Goal: Task Accomplishment & Management: Manage account settings

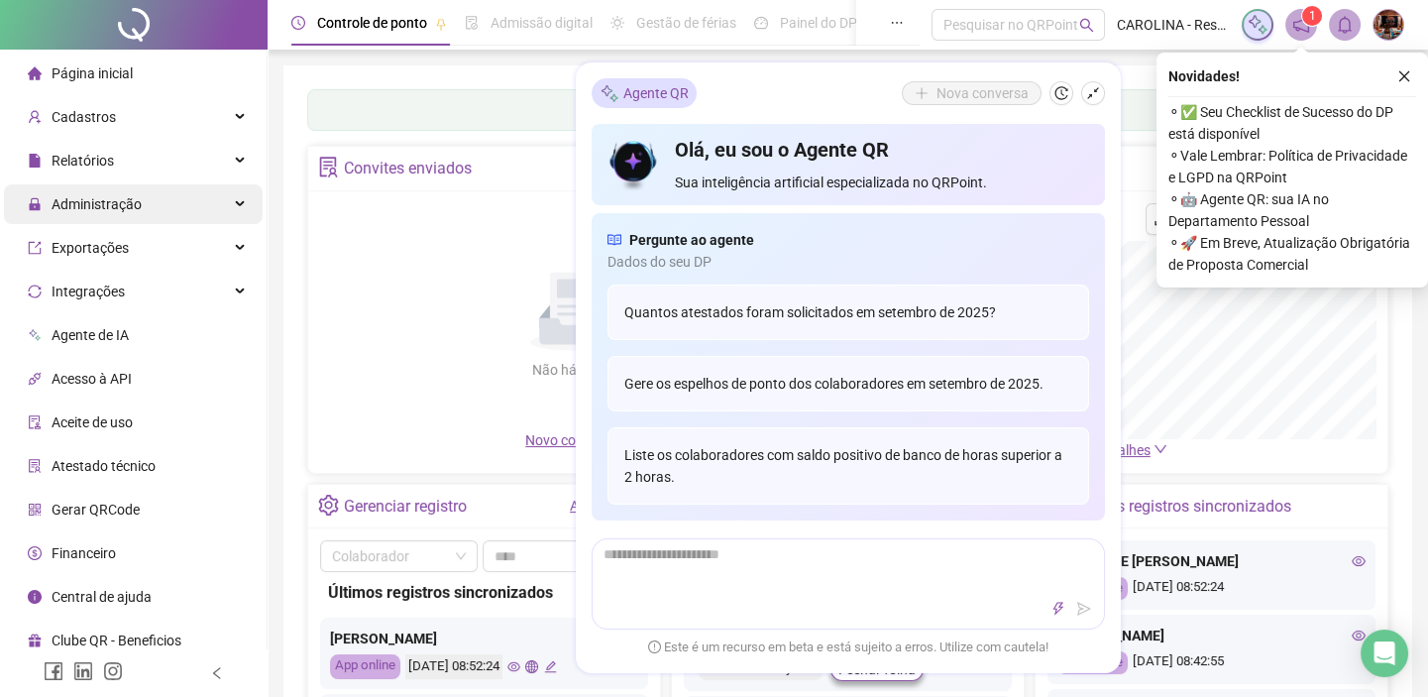
click at [80, 212] on span "Administração" at bounding box center [97, 204] width 90 height 16
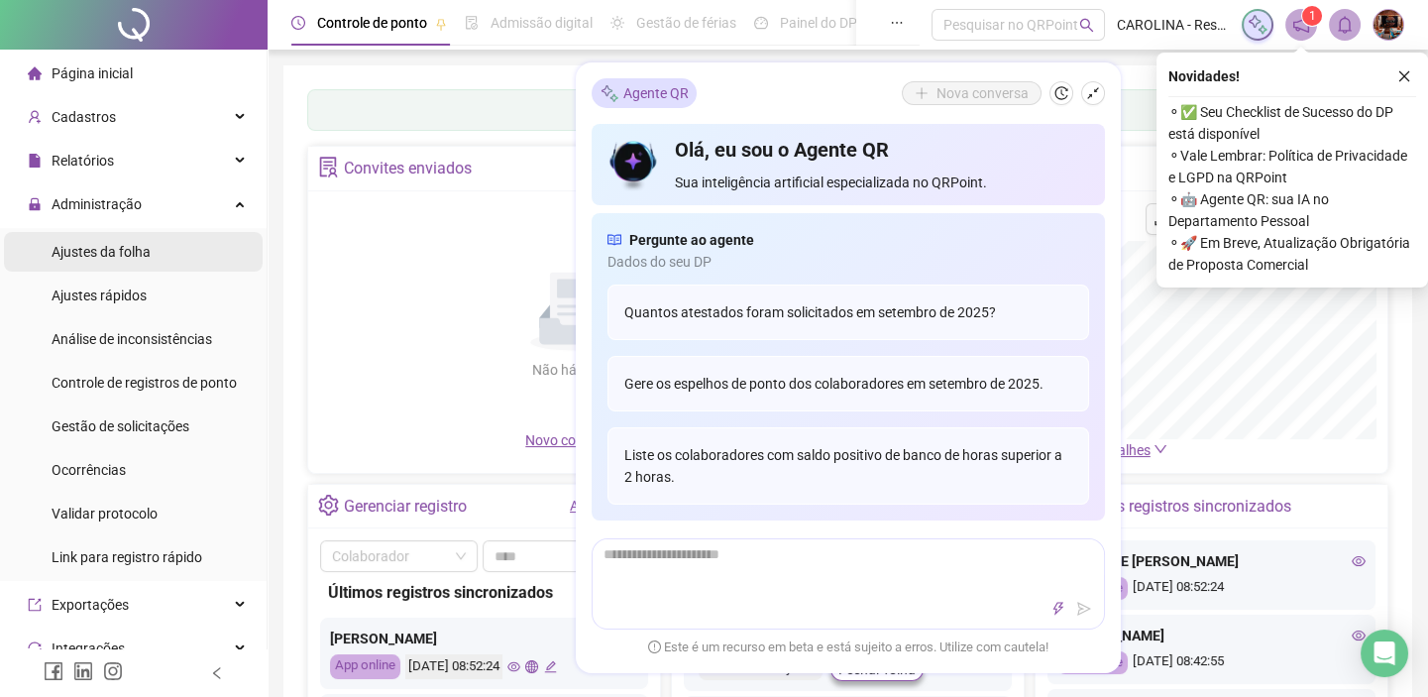
click at [99, 250] on span "Ajustes da folha" at bounding box center [101, 252] width 99 height 16
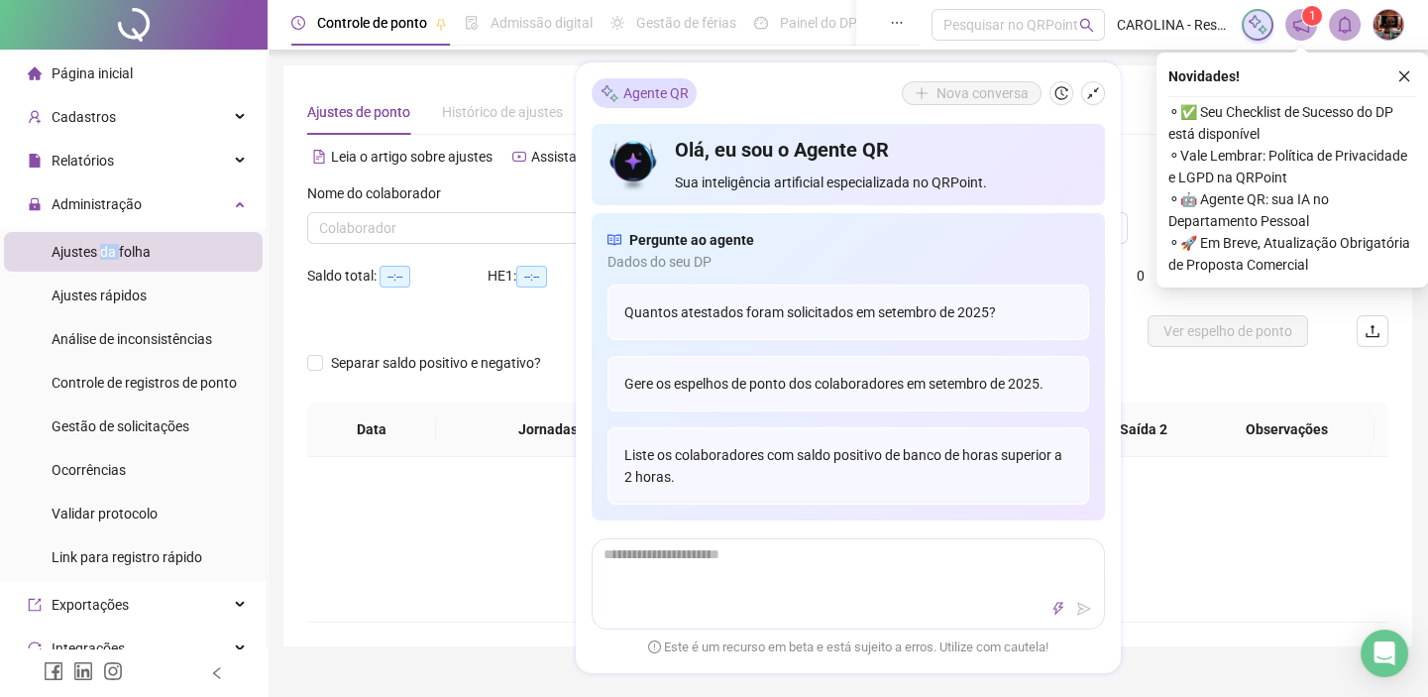
type input "**********"
click at [416, 548] on div "Não há dados Não há dados" at bounding box center [847, 538] width 1033 height 69
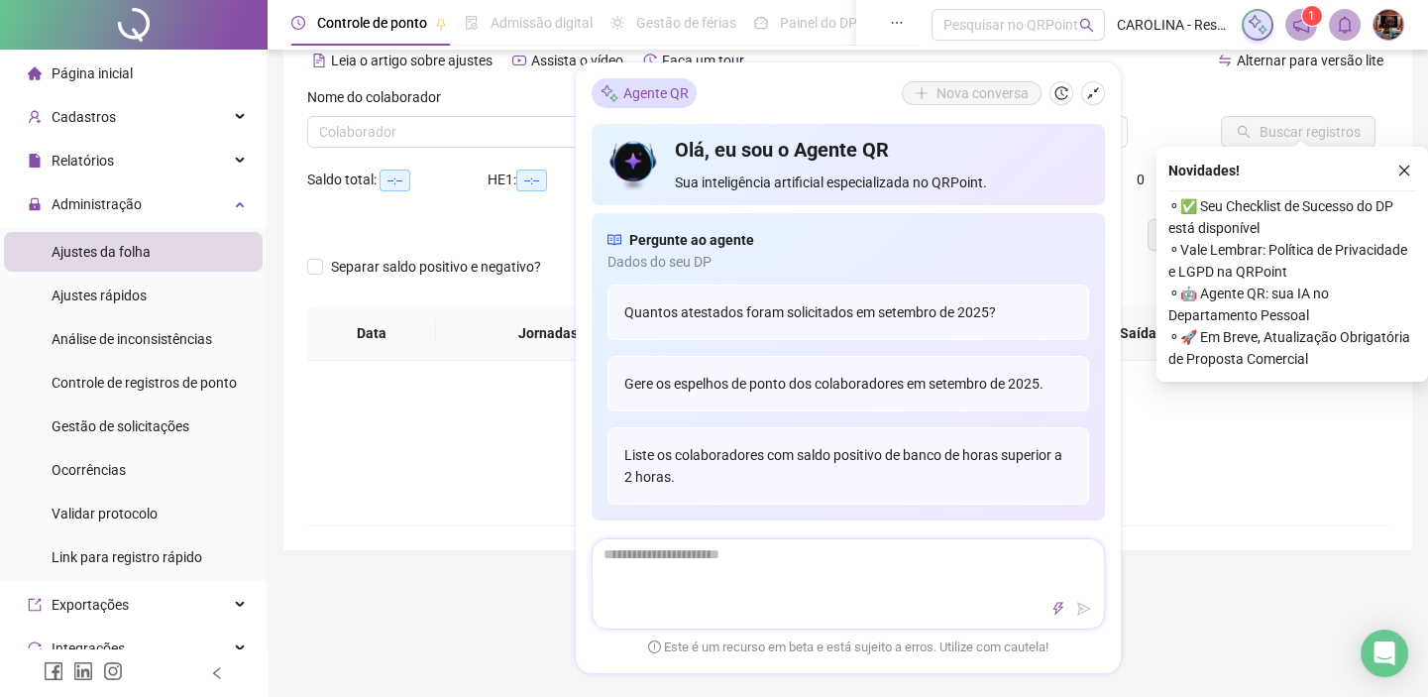
scroll to position [89, 0]
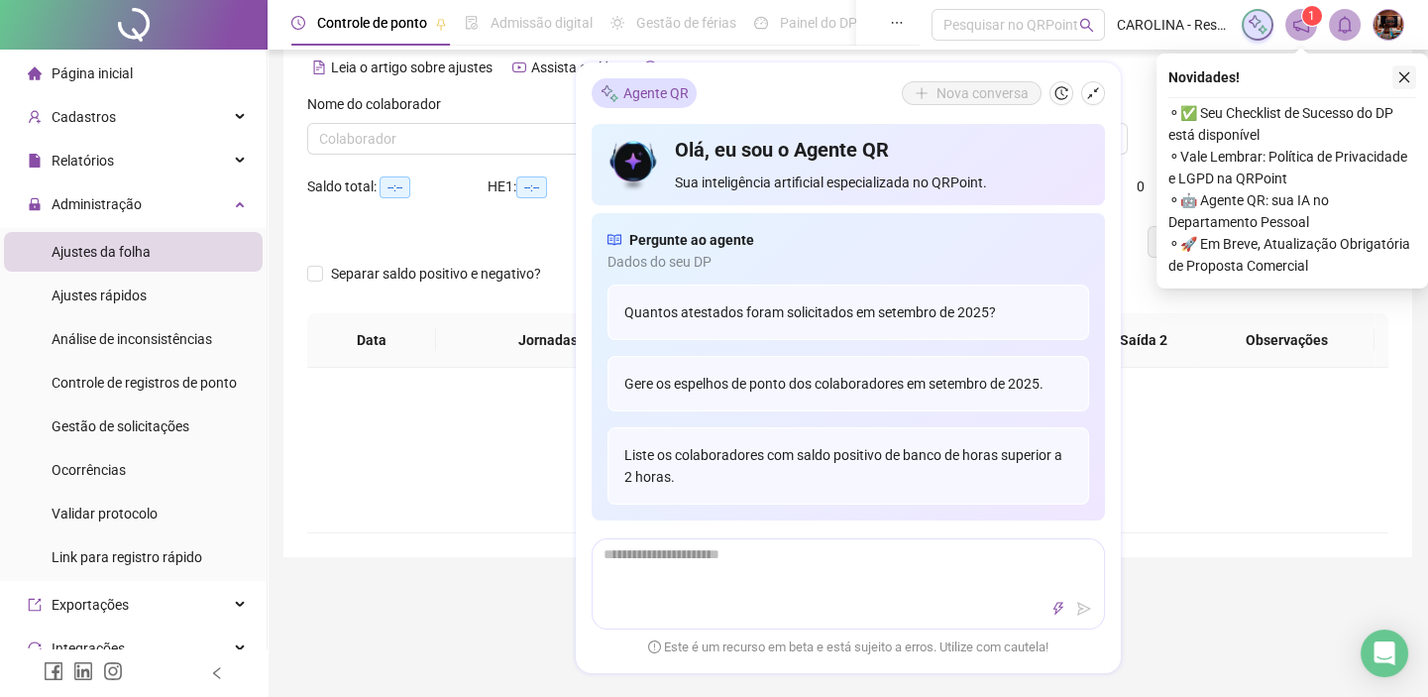
click at [1408, 83] on button "button" at bounding box center [1404, 77] width 24 height 24
click at [1408, 83] on div "**********" at bounding box center [847, 266] width 1129 height 581
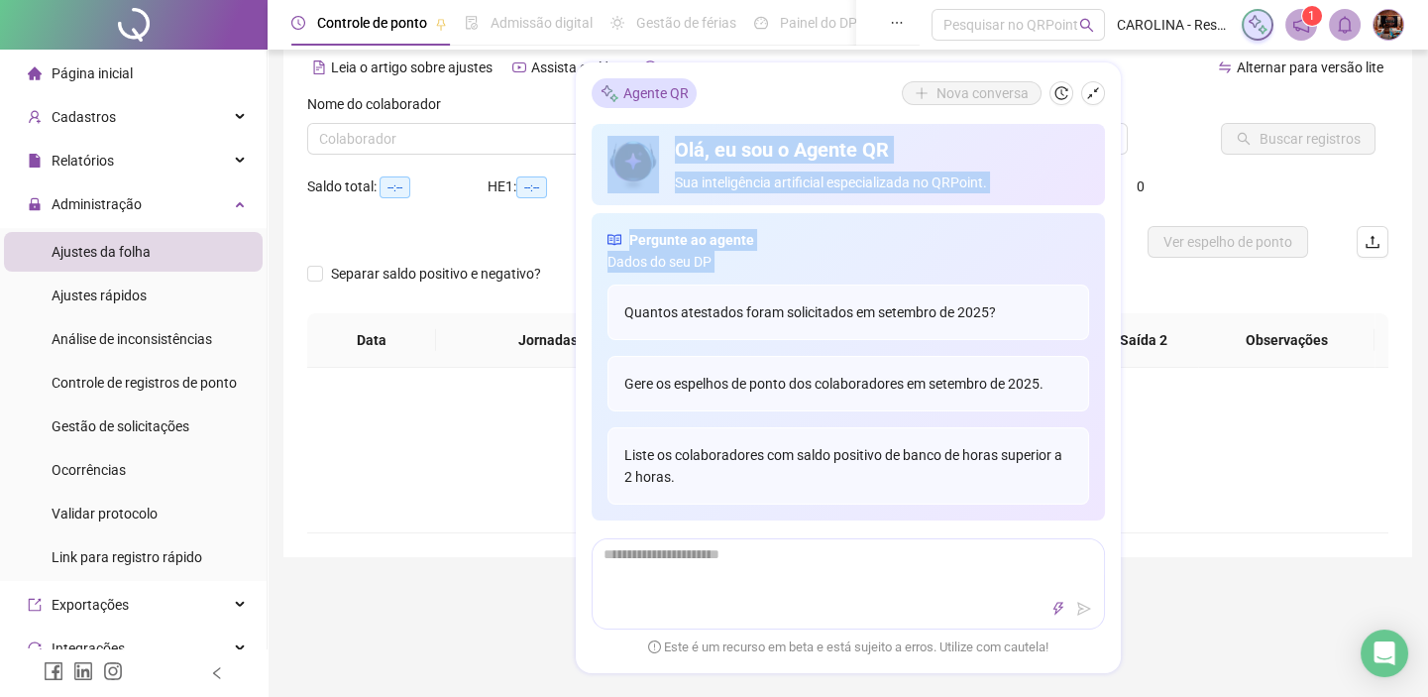
drag, startPoint x: 840, startPoint y: 106, endPoint x: 881, endPoint y: 280, distance: 179.0
click at [881, 282] on div "Agente QR Nova conversa Olá, eu sou o Agente QR Sua inteligência artificial esp…" at bounding box center [848, 367] width 545 height 610
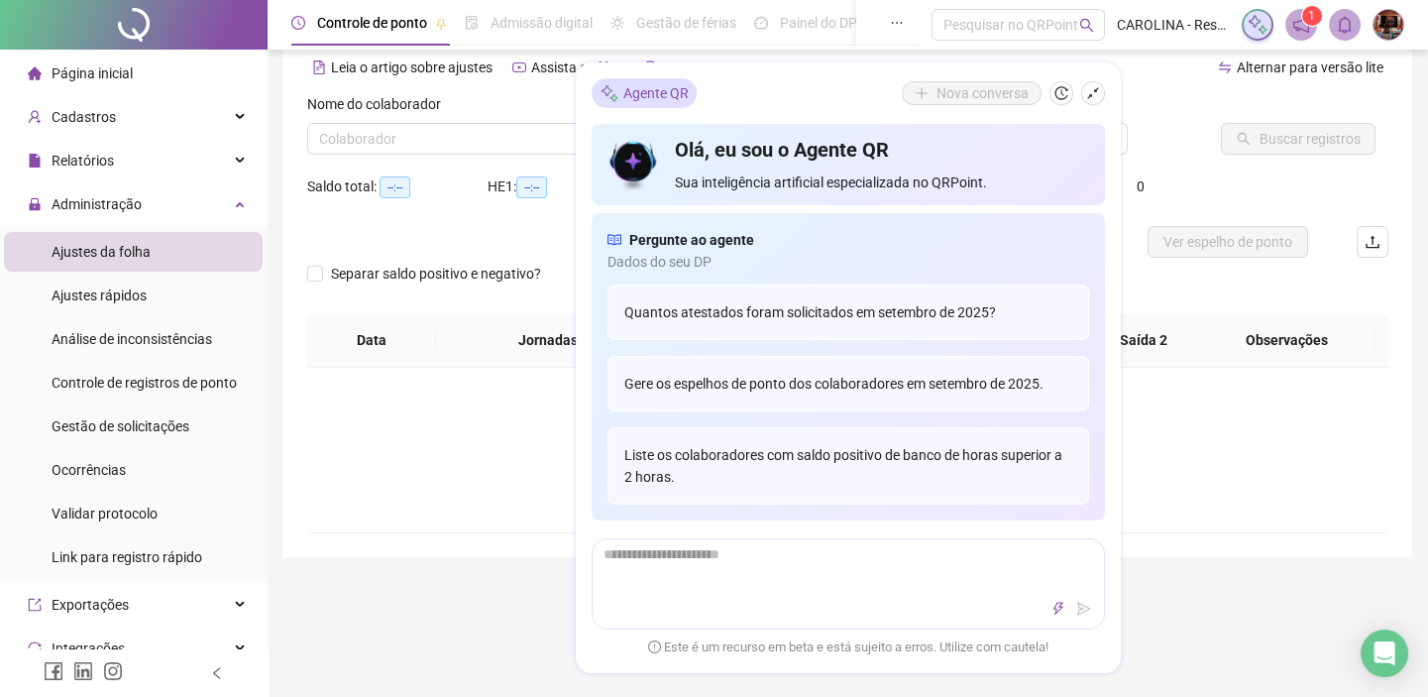
click at [880, 87] on div "Agente QR Nova conversa" at bounding box center [847, 93] width 513 height 30
click at [1091, 81] on button "button" at bounding box center [1093, 93] width 24 height 24
click at [1091, 80] on div "Alternar para versão lite" at bounding box center [1118, 68] width 541 height 32
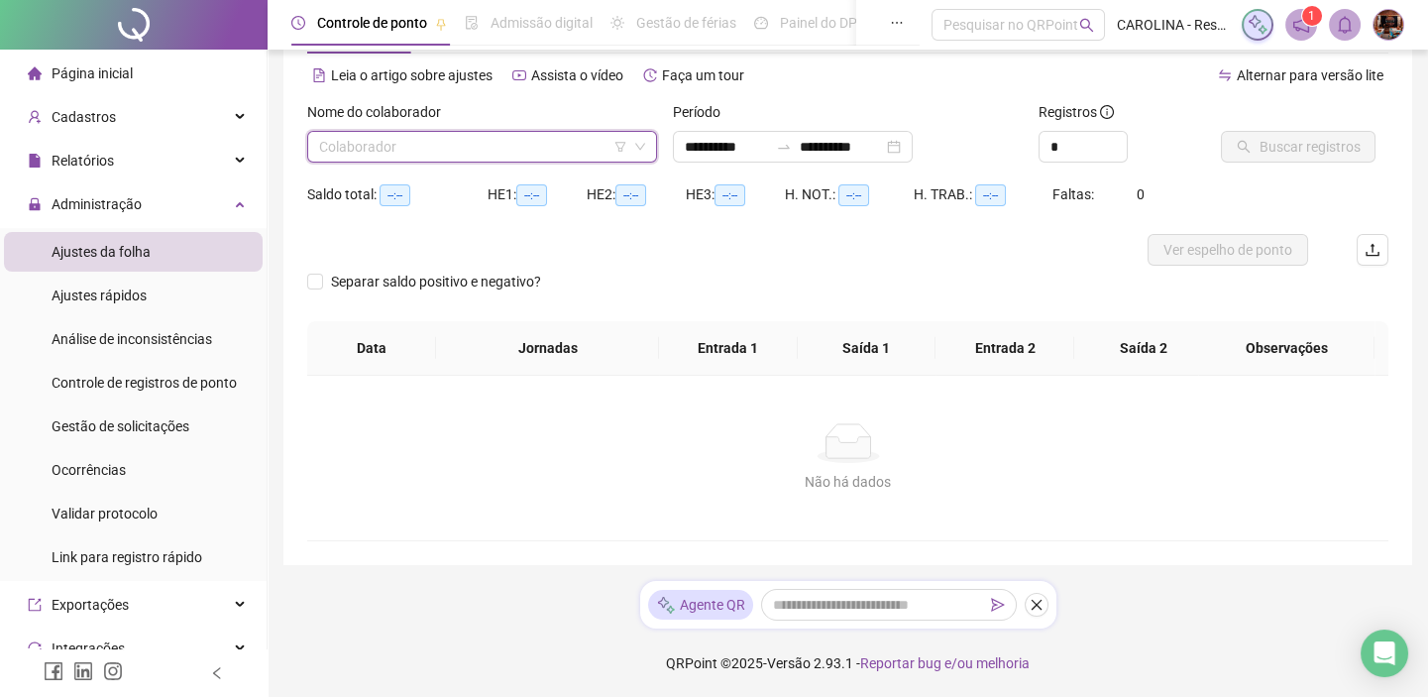
click at [409, 153] on input "search" at bounding box center [473, 147] width 308 height 30
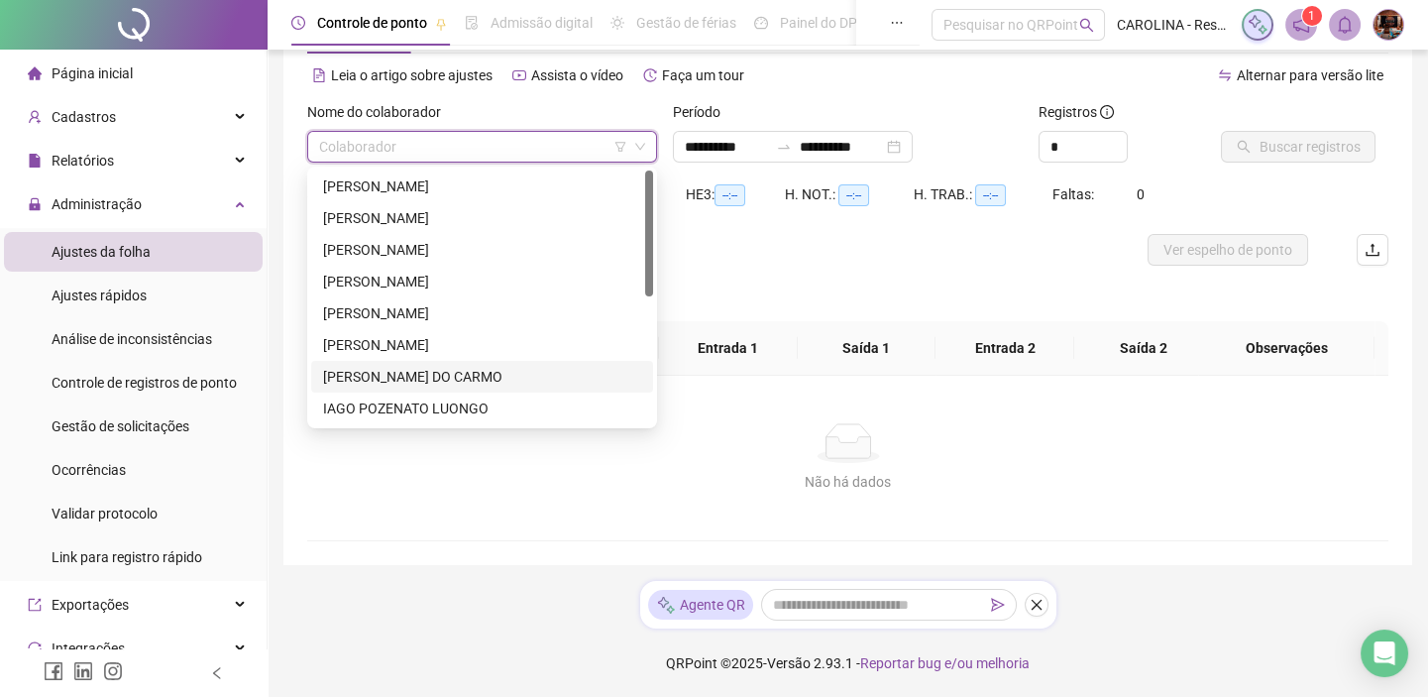
scroll to position [253, 0]
click at [428, 367] on div "SUELEN DE [PERSON_NAME]" at bounding box center [482, 378] width 318 height 22
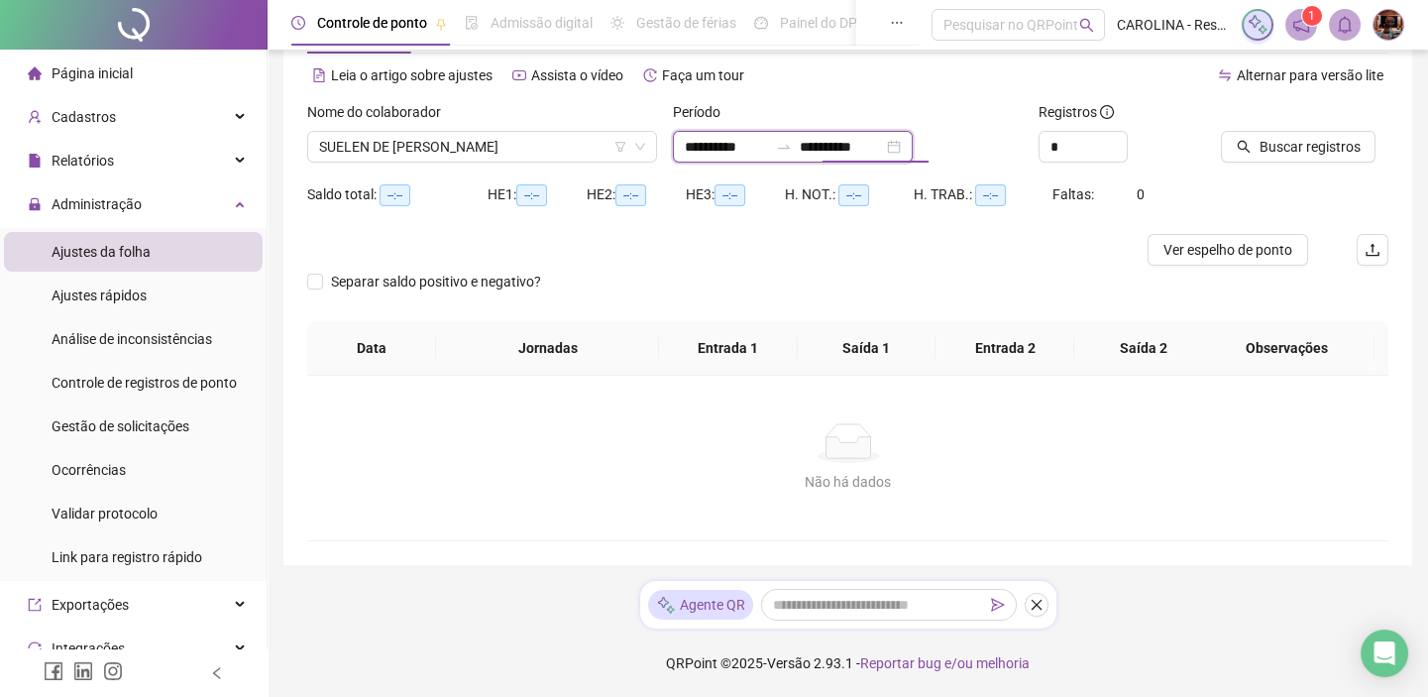
click at [865, 139] on input "**********" at bounding box center [841, 147] width 83 height 22
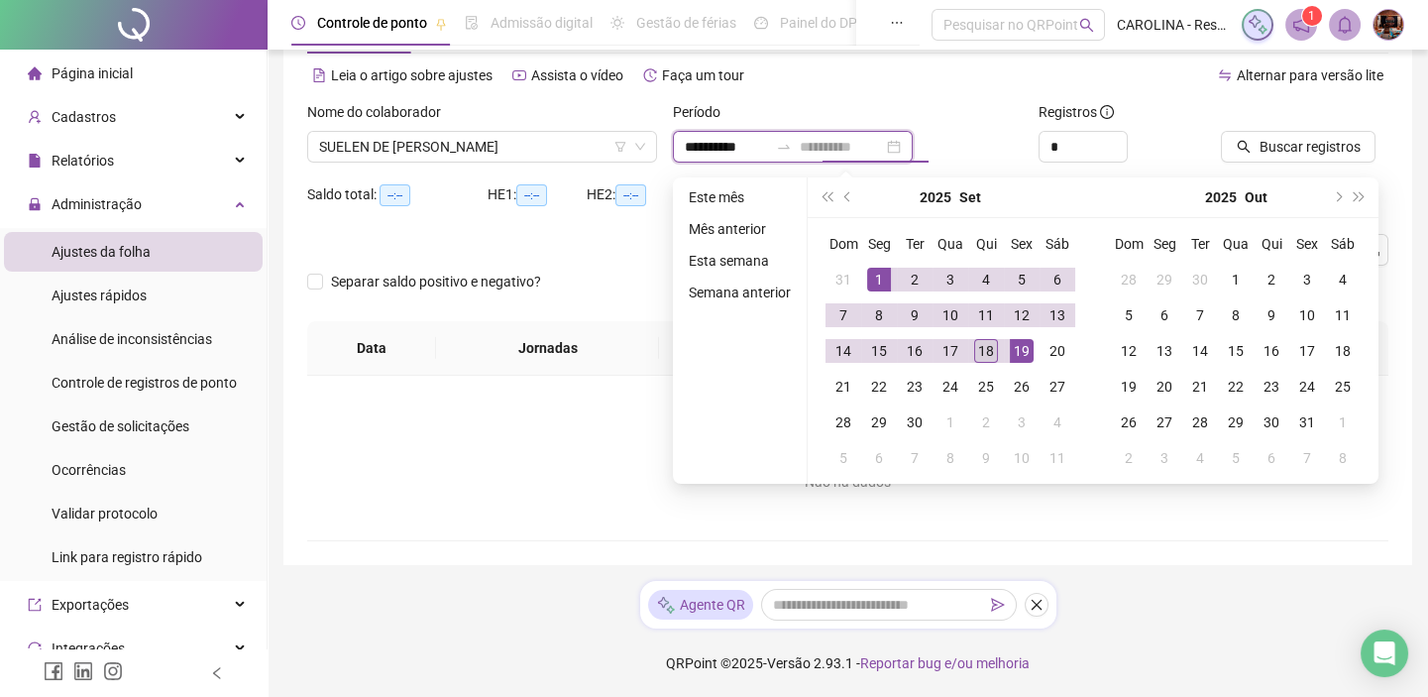
type input "**********"
click at [989, 354] on div "18" at bounding box center [986, 351] width 24 height 24
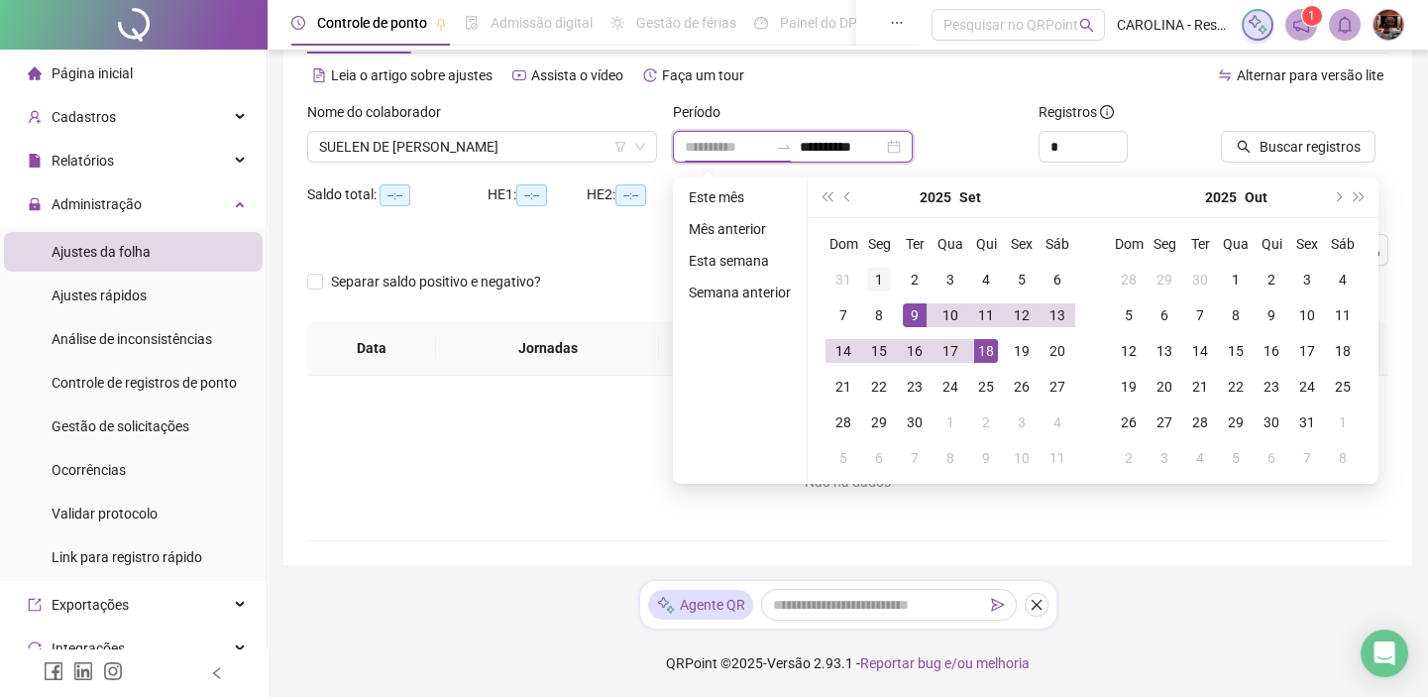
type input "**********"
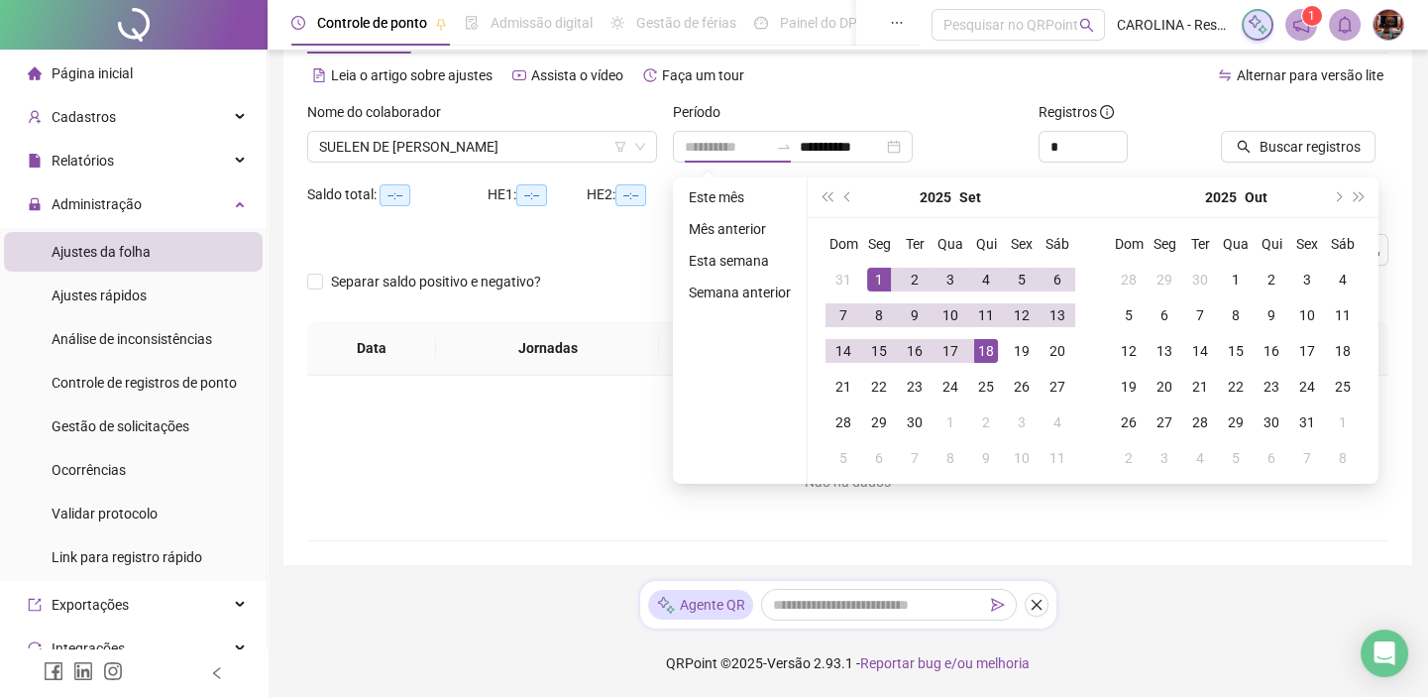
click at [883, 277] on div "1" at bounding box center [879, 280] width 24 height 24
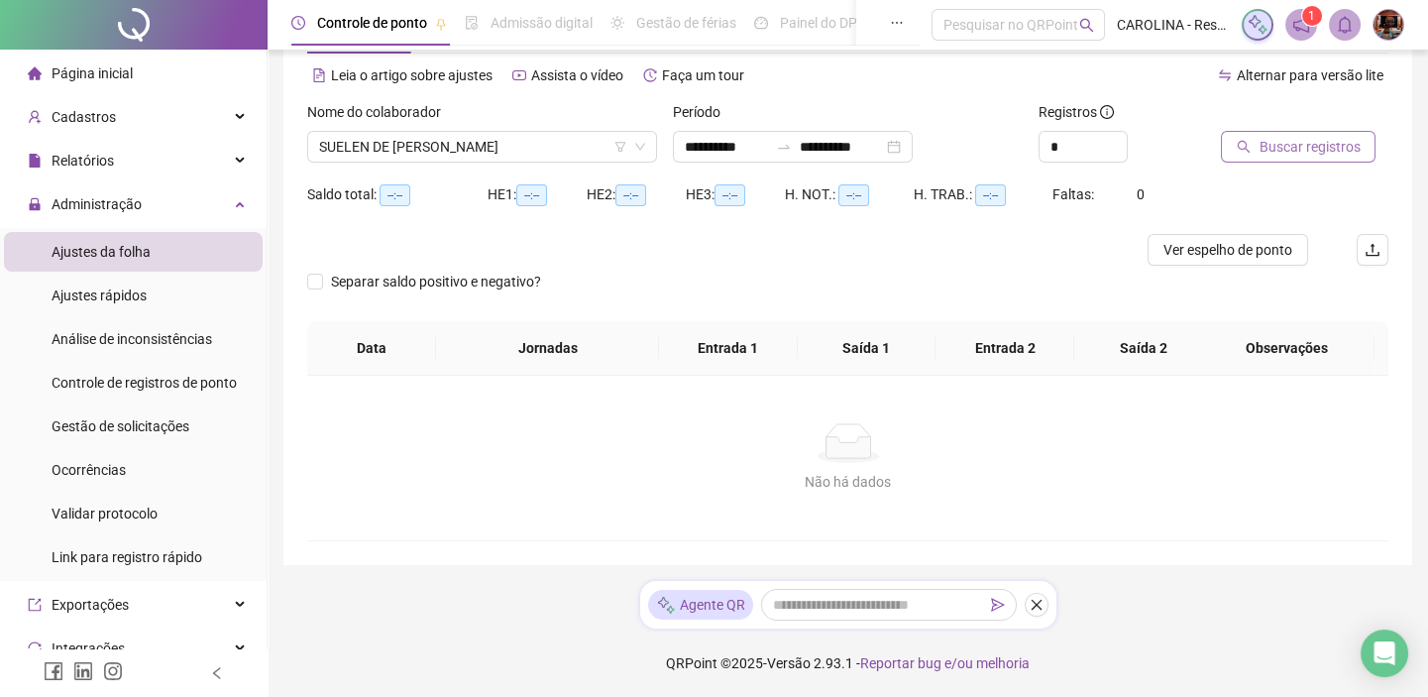
click at [1296, 149] on span "Buscar registros" at bounding box center [1308, 147] width 101 height 22
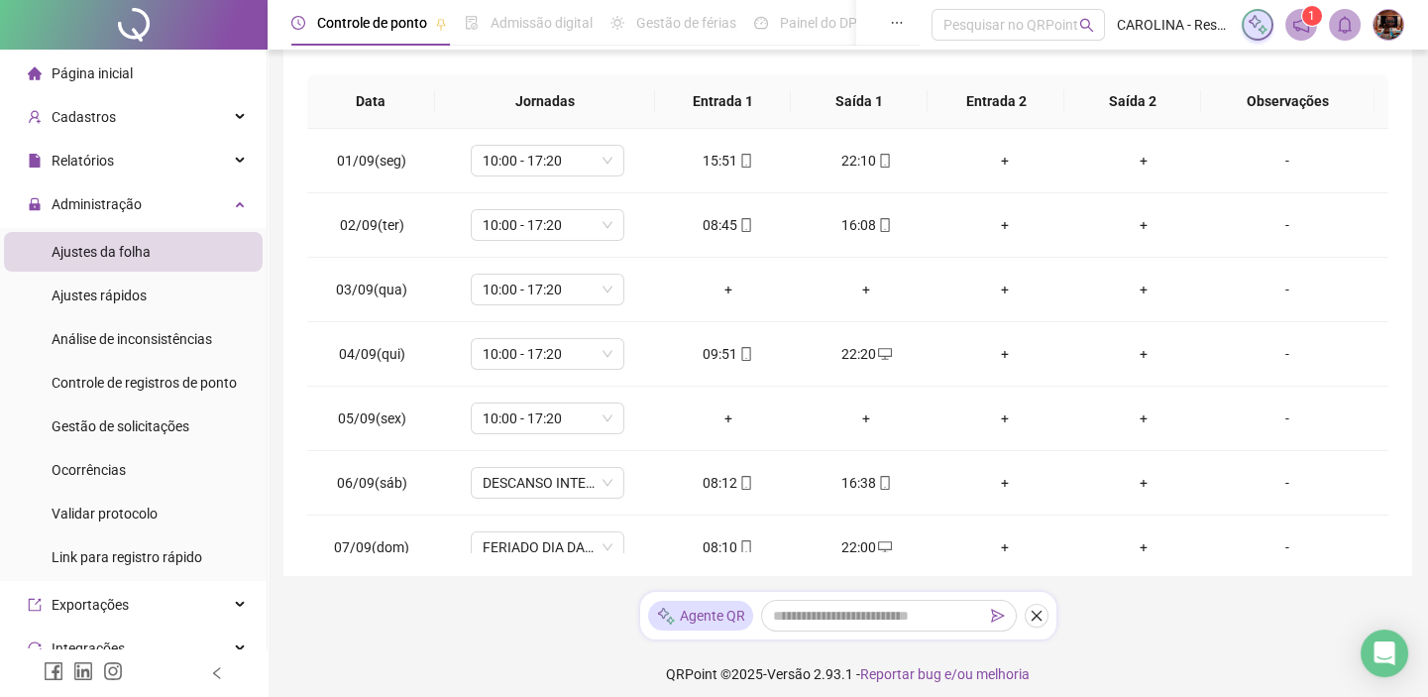
scroll to position [364, 0]
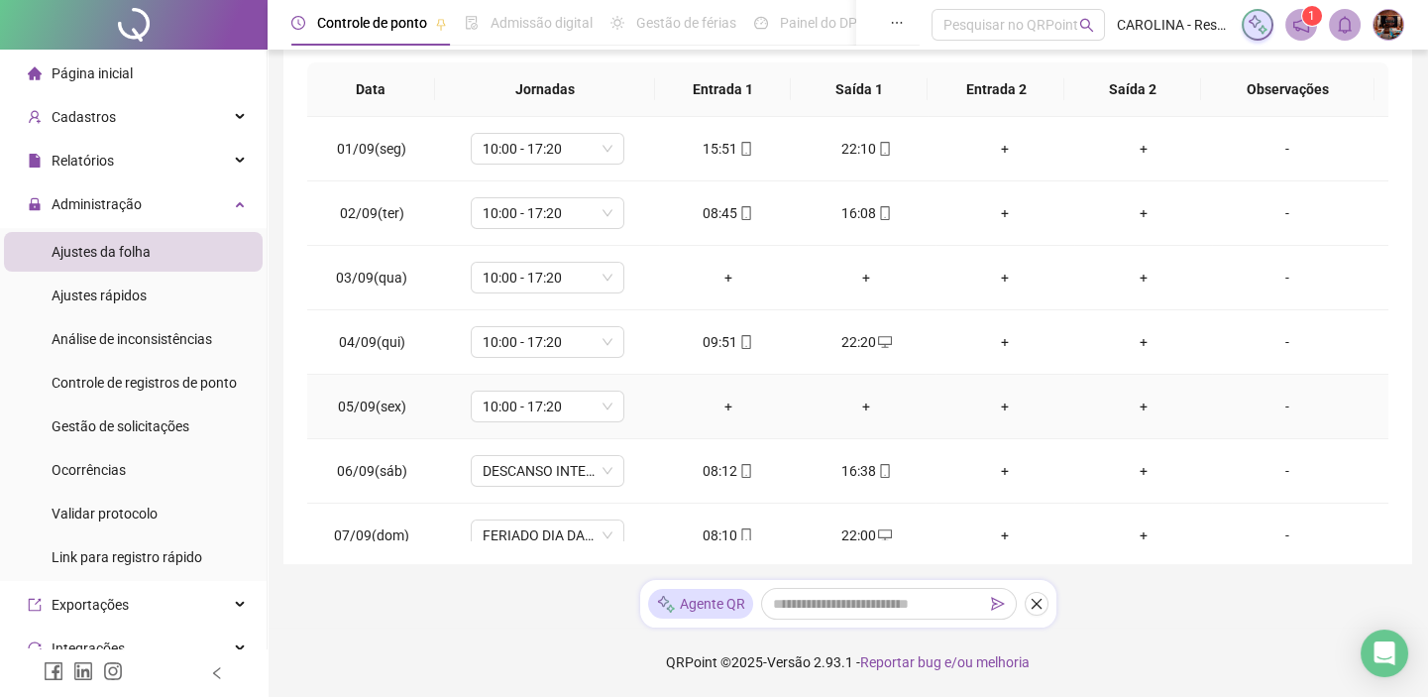
click at [717, 406] on div "+" at bounding box center [728, 406] width 107 height 22
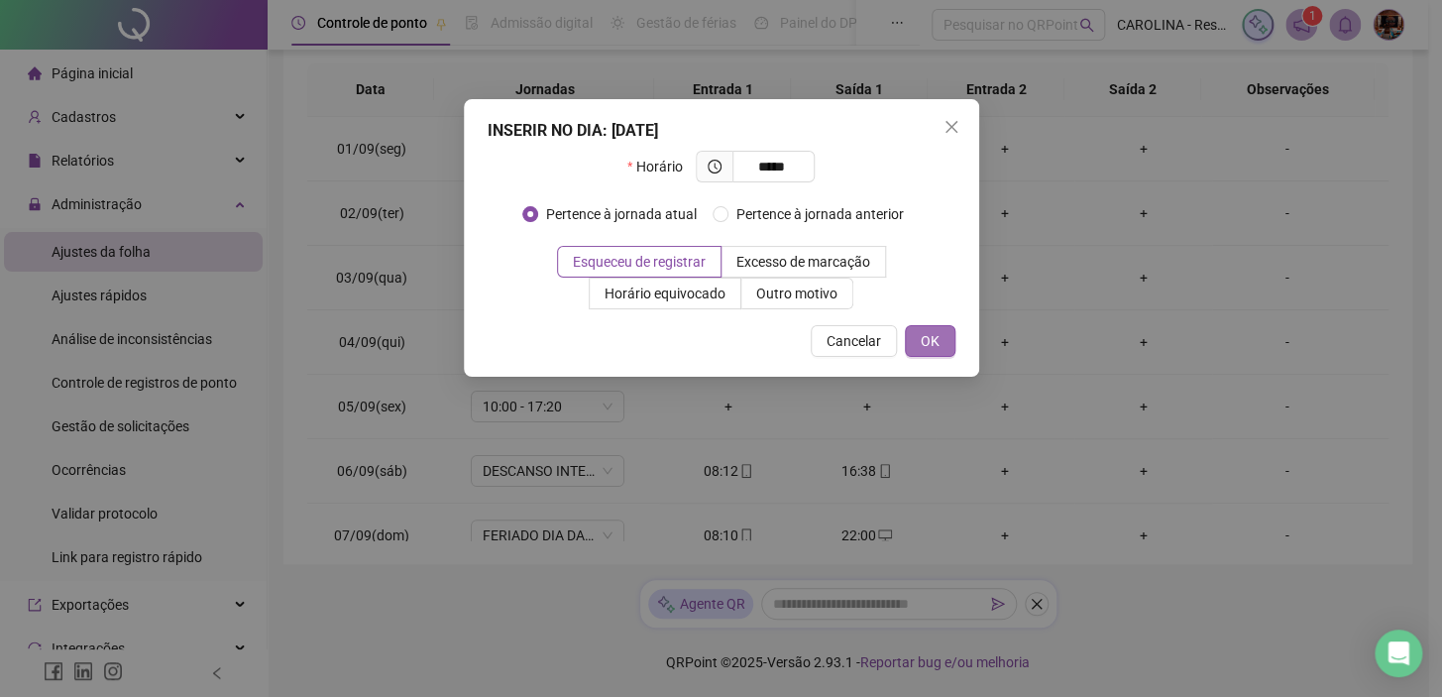
type input "*****"
click at [939, 352] on button "OK" at bounding box center [930, 341] width 51 height 32
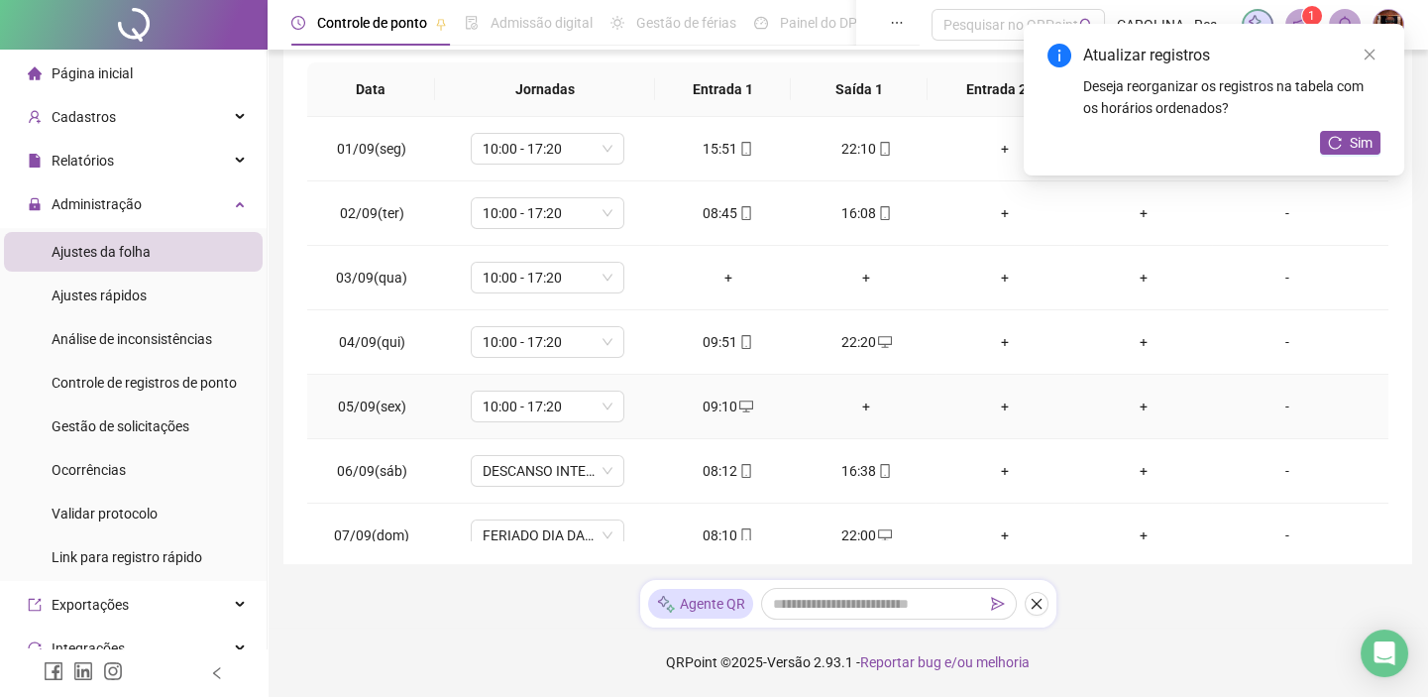
click at [853, 405] on div "+" at bounding box center [866, 406] width 107 height 22
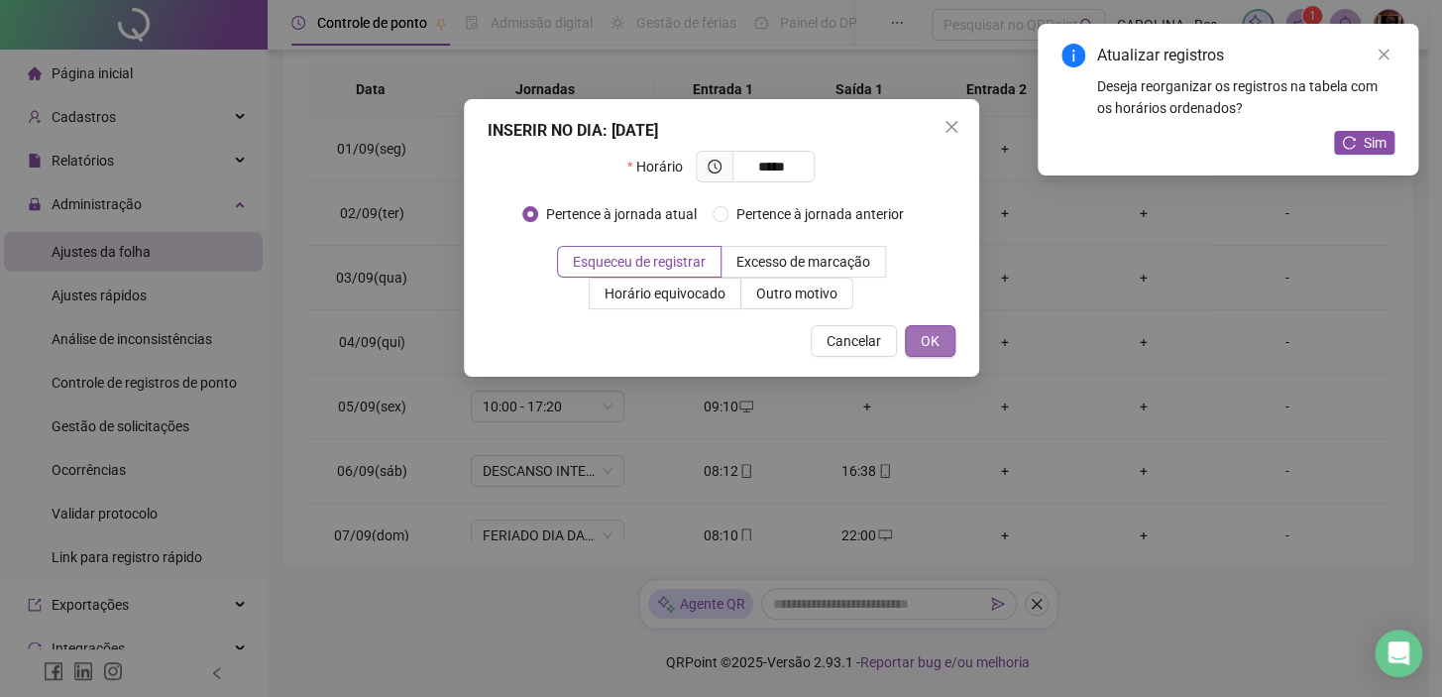
type input "*****"
click at [926, 340] on span "OK" at bounding box center [929, 341] width 19 height 22
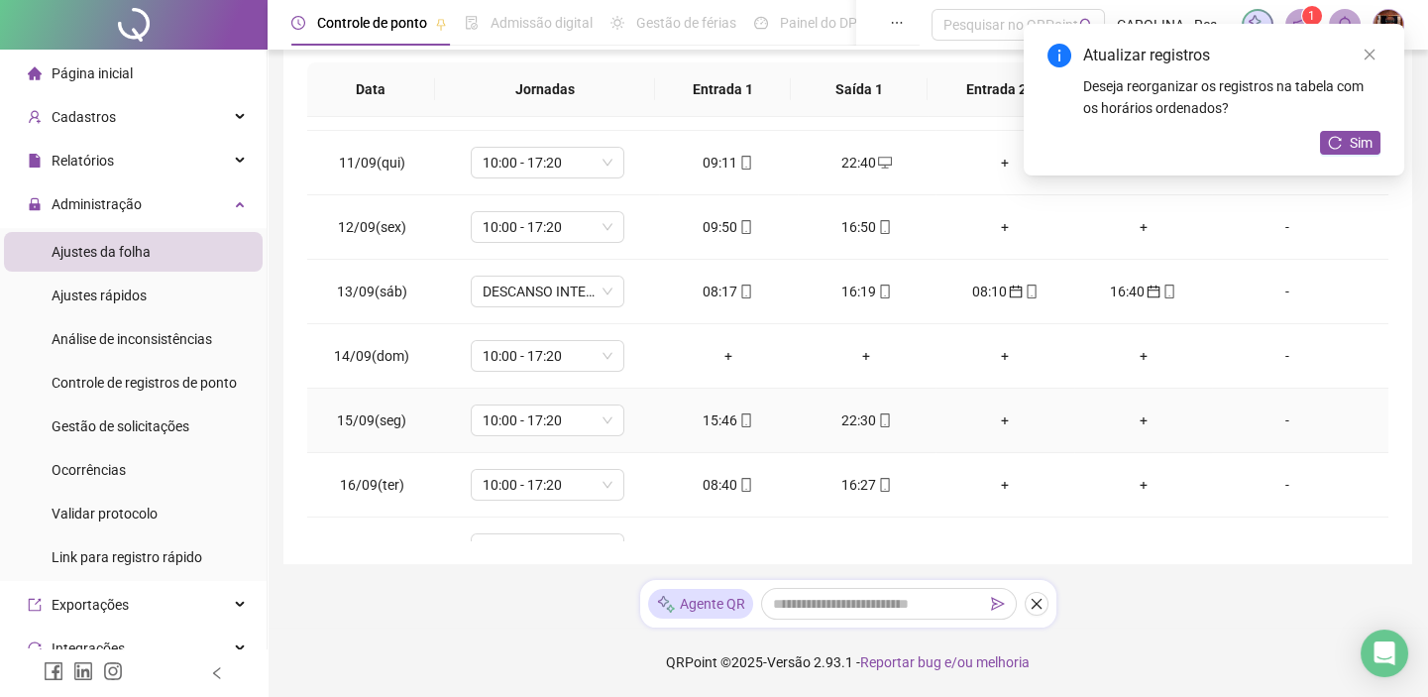
scroll to position [720, 0]
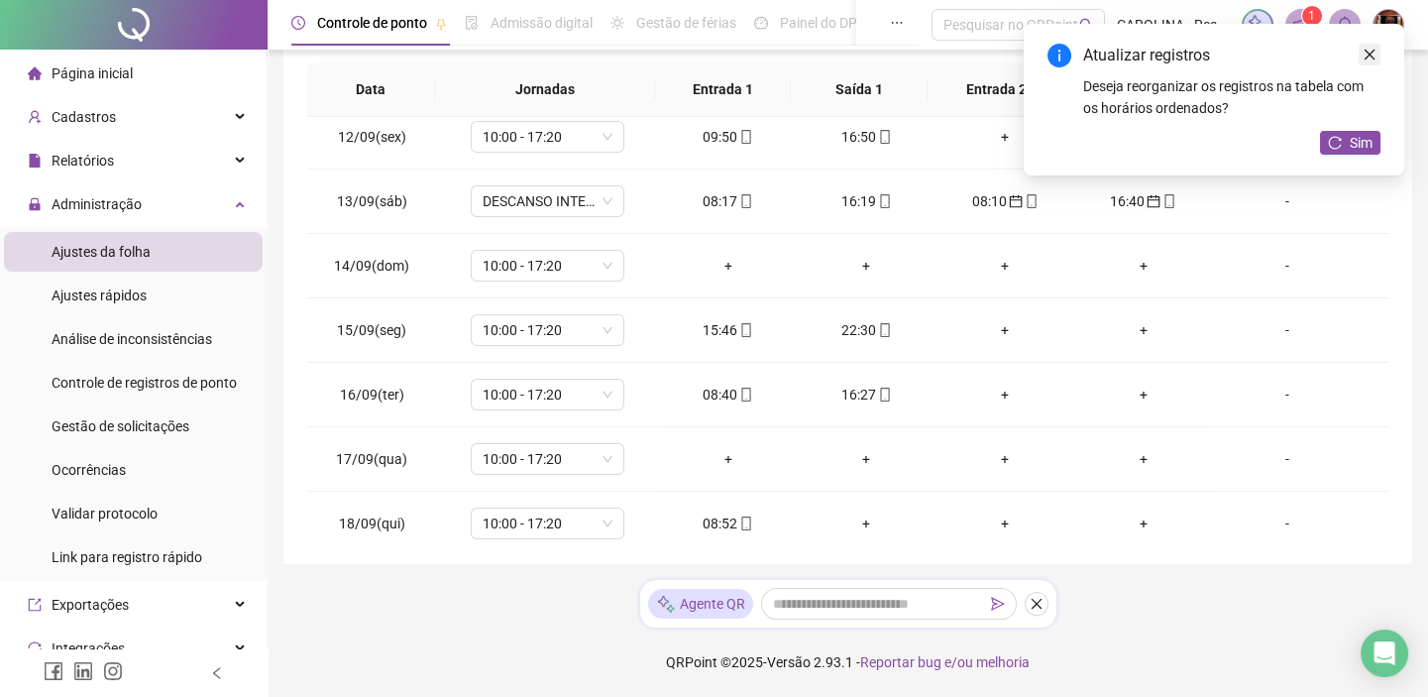
click at [1369, 62] on link "Close" at bounding box center [1369, 55] width 22 height 22
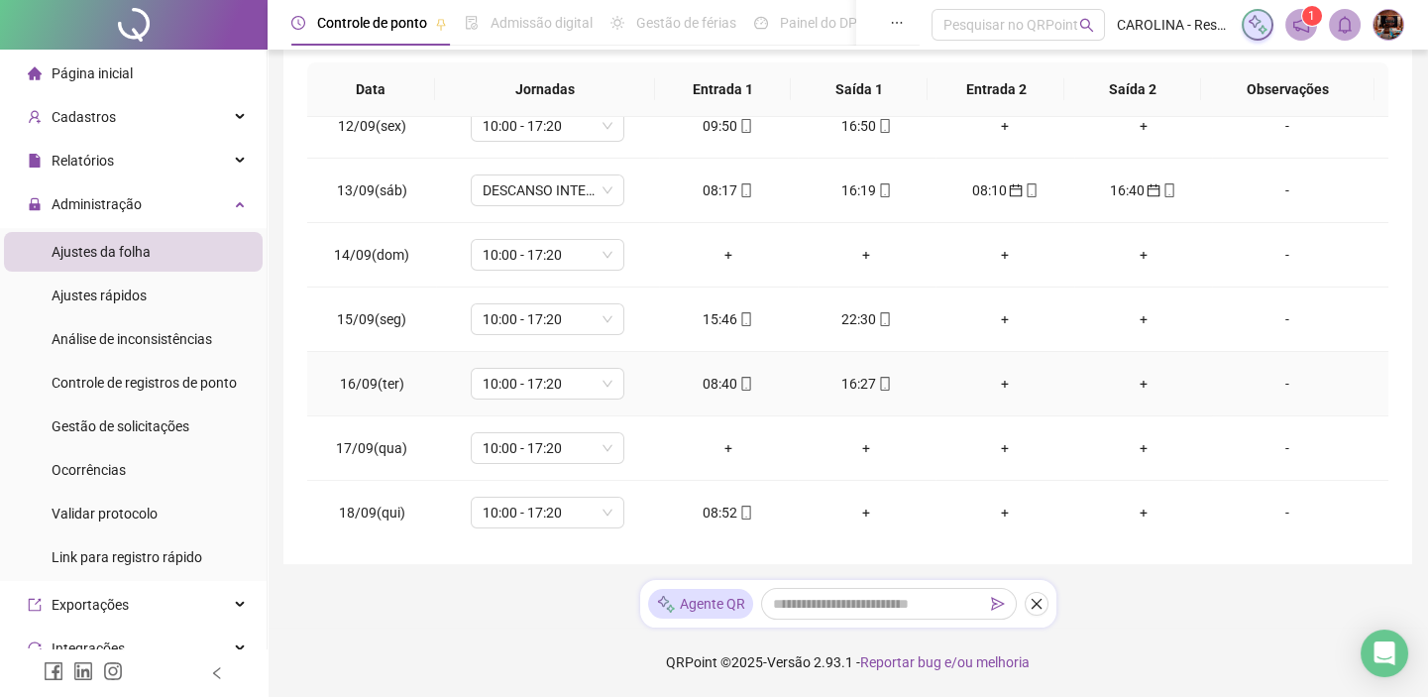
scroll to position [733, 0]
click at [469, 627] on footer "QRPoint © 2025 - Versão 2.93.1 - Reportar bug e/ou melhoria" at bounding box center [848, 661] width 1160 height 69
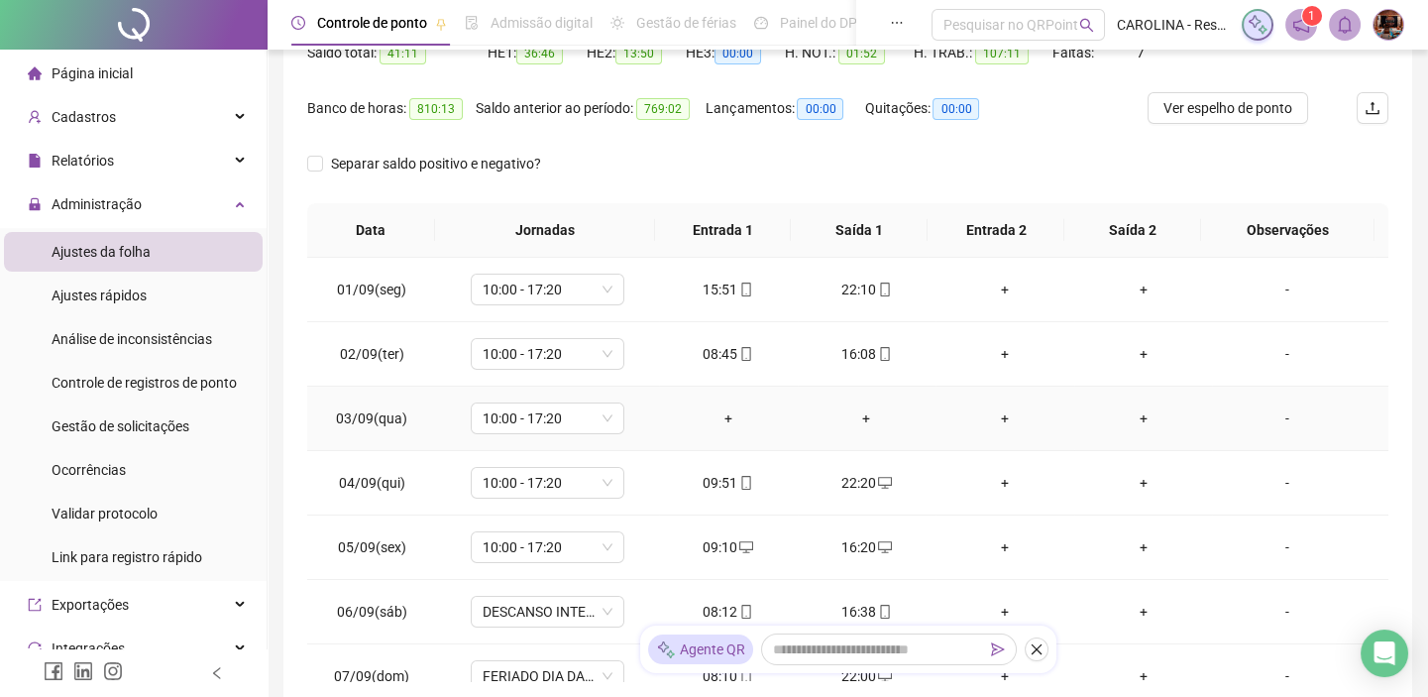
scroll to position [183, 0]
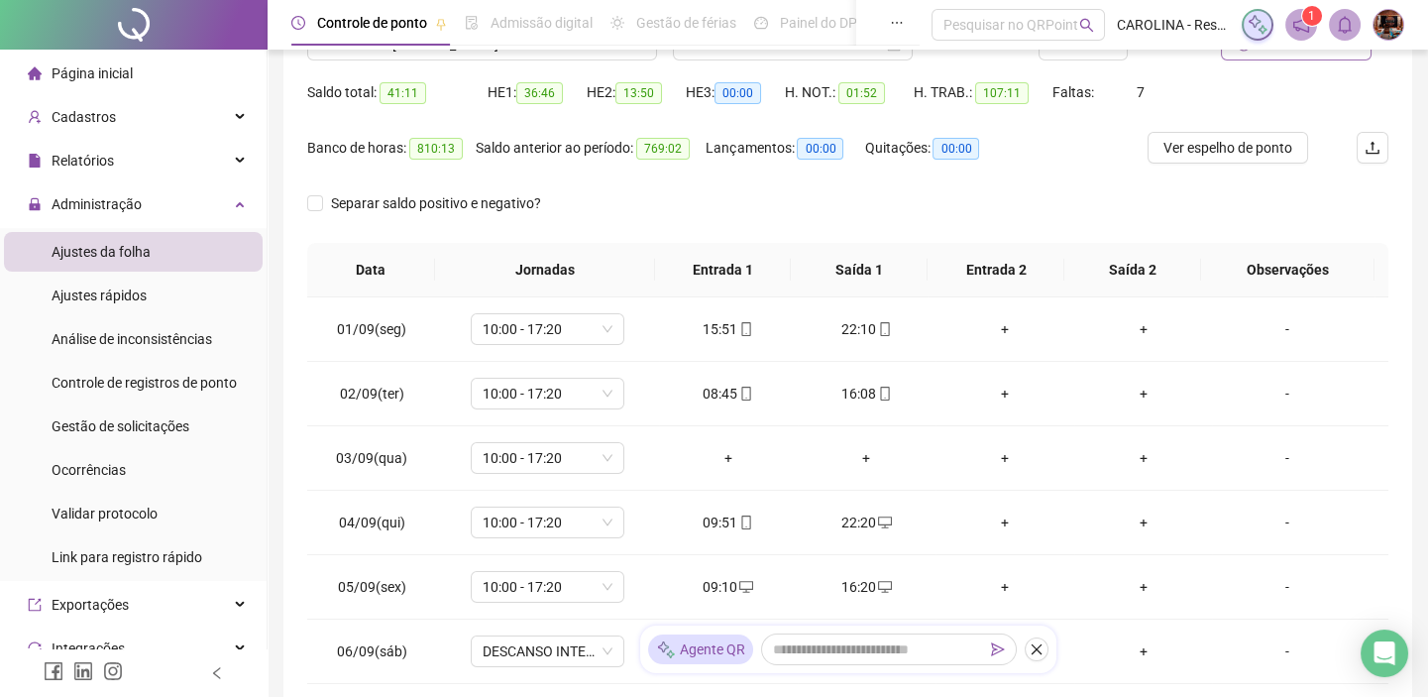
click at [989, 174] on div "Quitações: 00:00" at bounding box center [933, 159] width 139 height 55
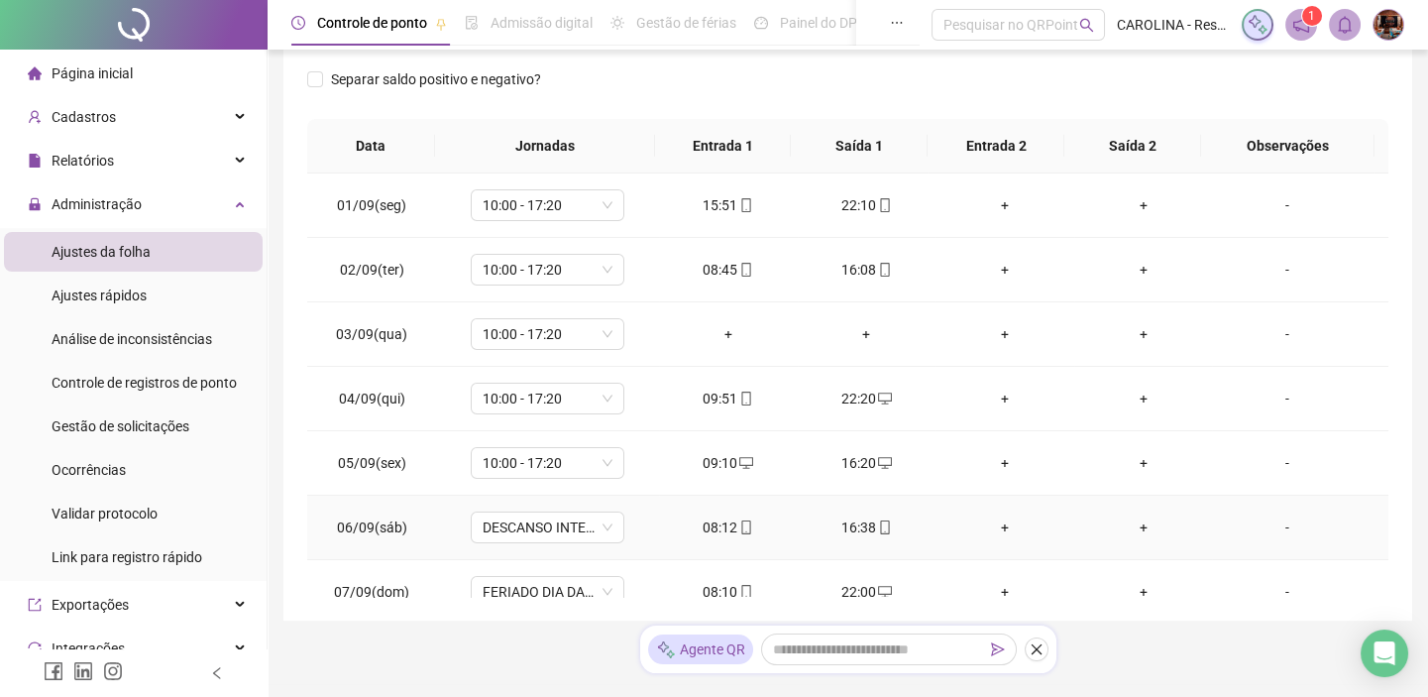
scroll to position [93, 0]
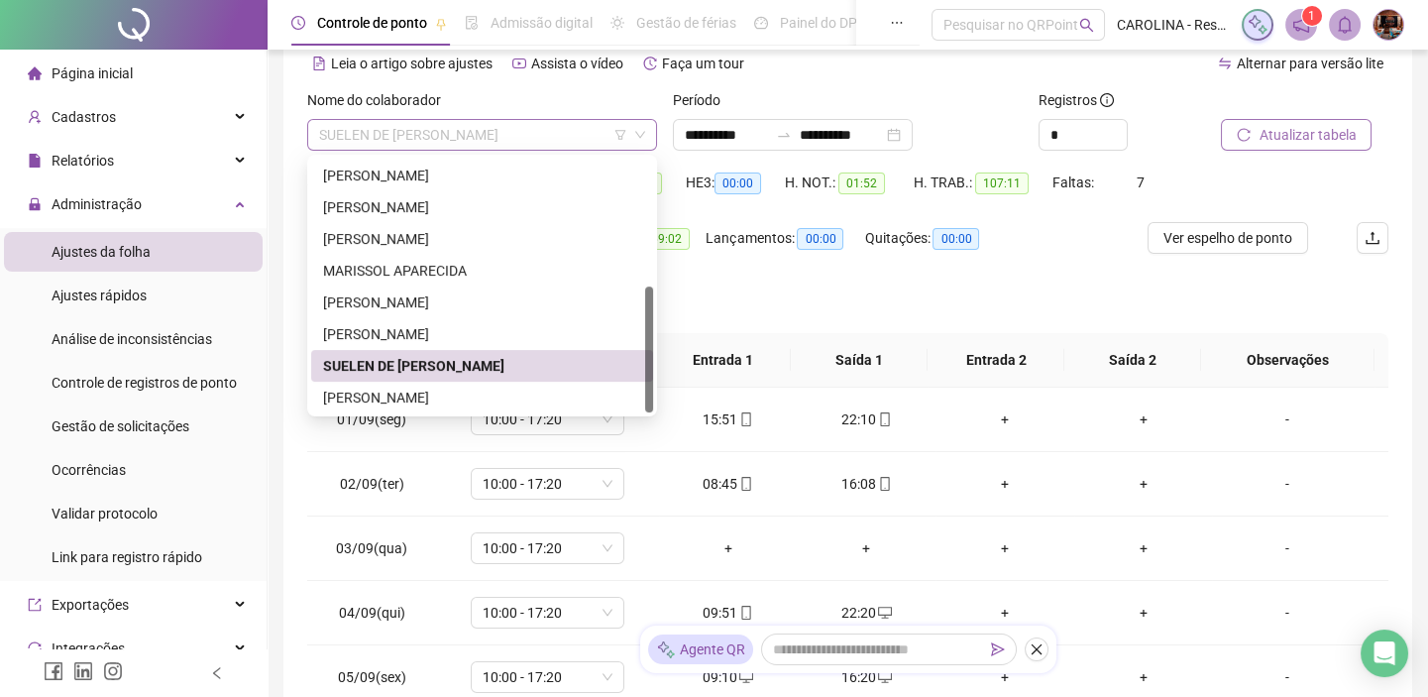
click at [525, 130] on span "SUELEN DE [PERSON_NAME]" at bounding box center [482, 135] width 326 height 30
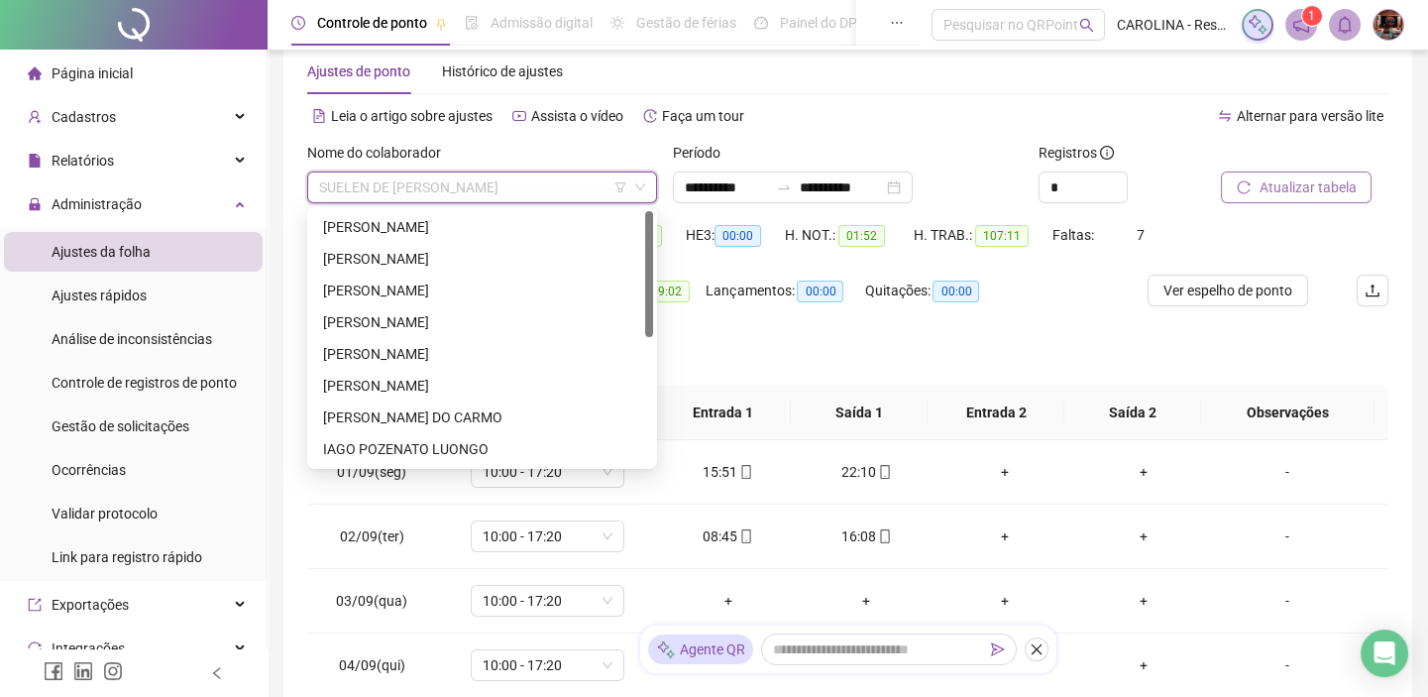
scroll to position [0, 0]
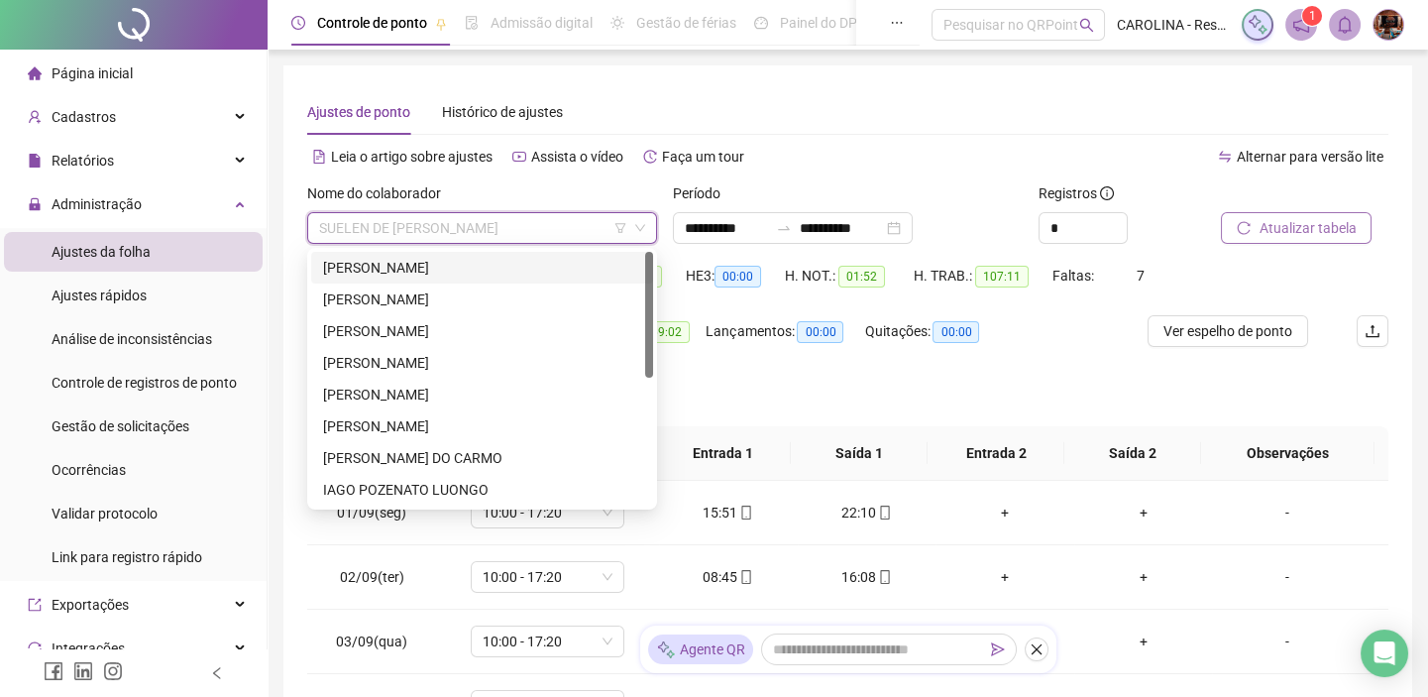
click at [412, 269] on div "[PERSON_NAME]" at bounding box center [482, 268] width 318 height 22
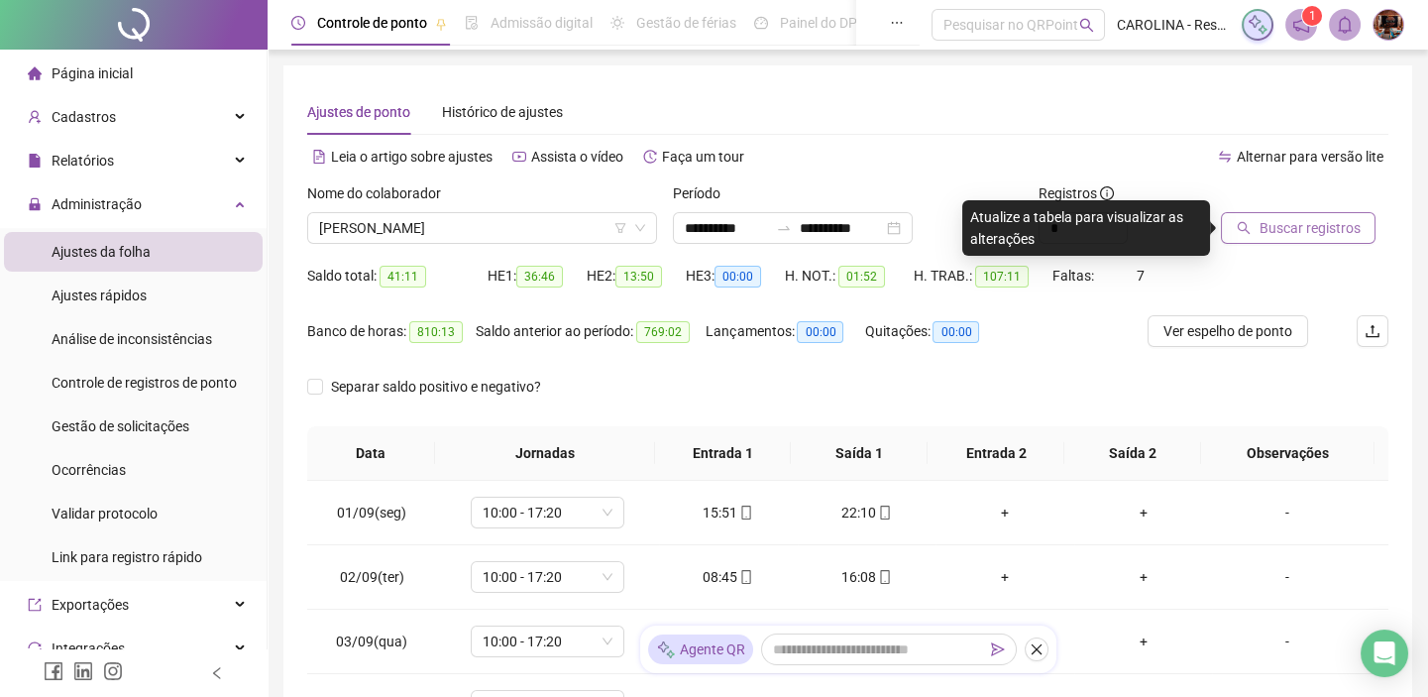
click at [1307, 227] on span "Buscar registros" at bounding box center [1308, 228] width 101 height 22
